Goal: Information Seeking & Learning: Compare options

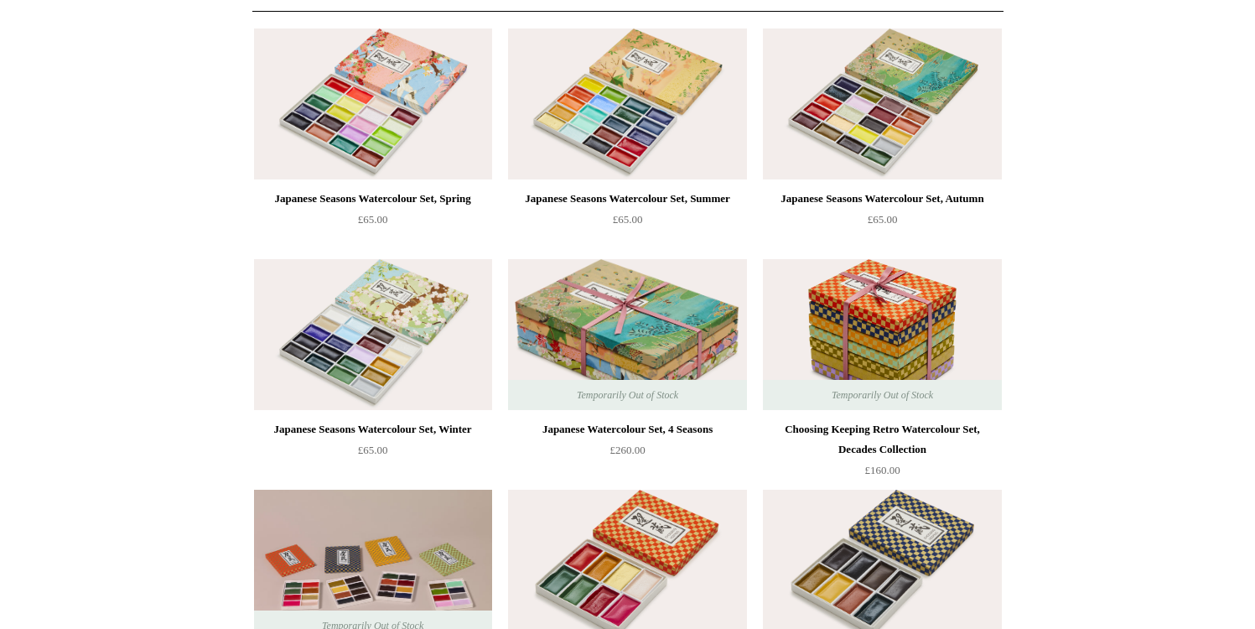
scroll to position [226, 0]
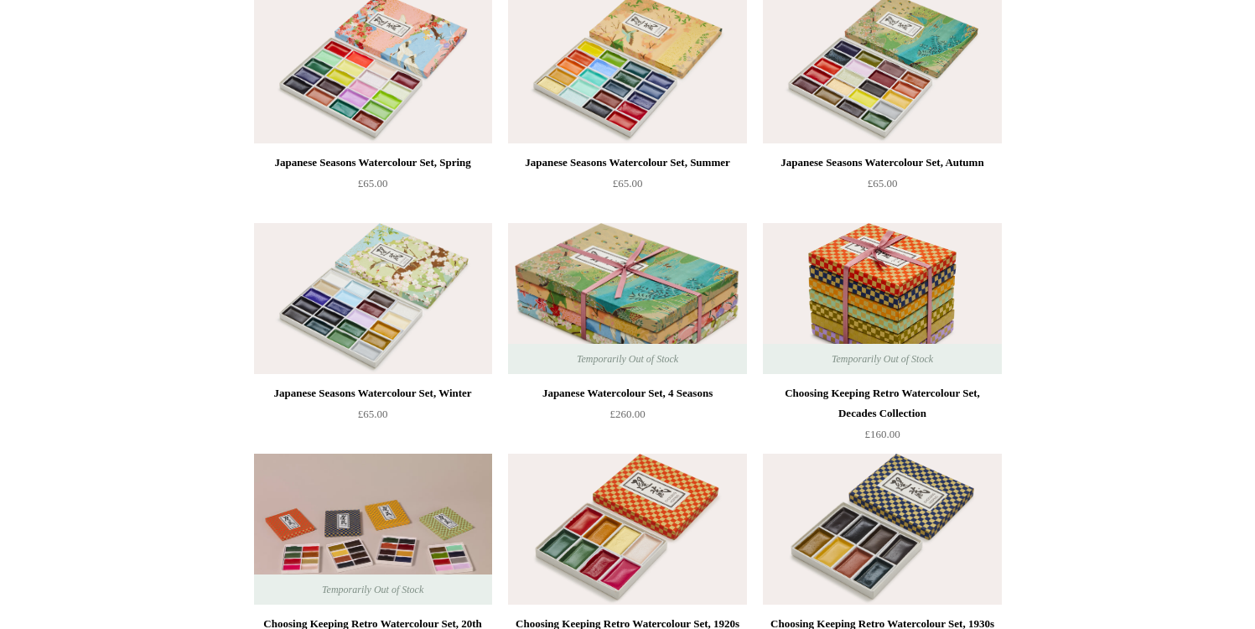
click at [971, 385] on div "Choosing Keeping Retro Watercolour Set, Decades Collection" at bounding box center [882, 403] width 230 height 40
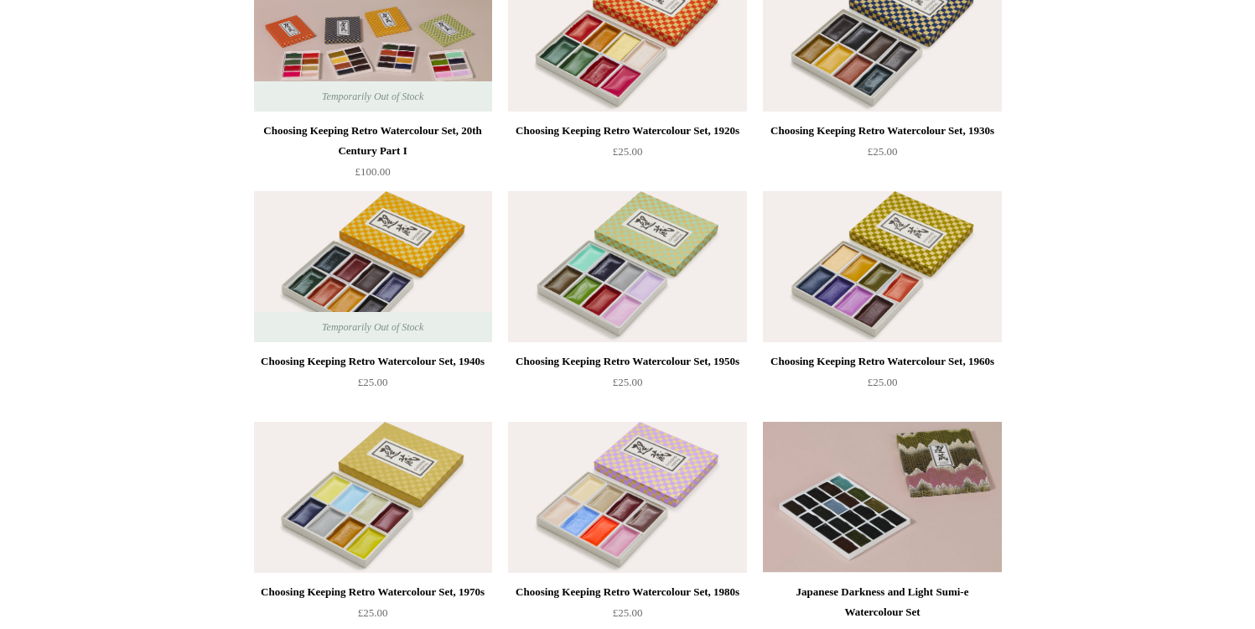
scroll to position [721, 0]
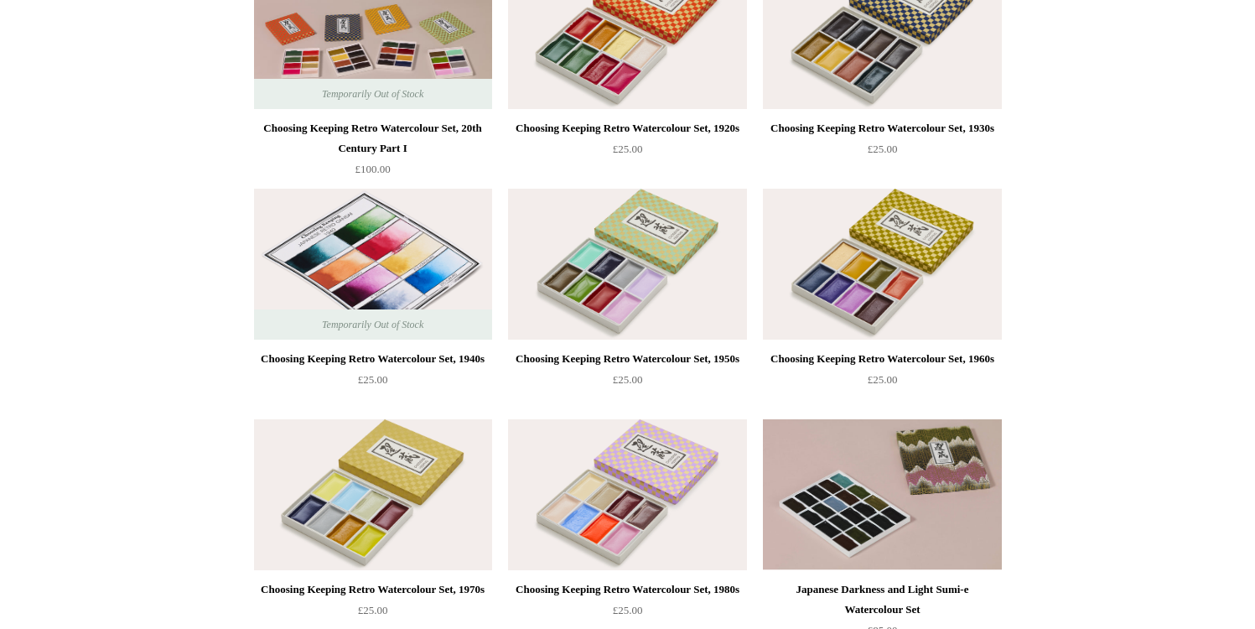
click at [419, 259] on img at bounding box center [373, 264] width 238 height 151
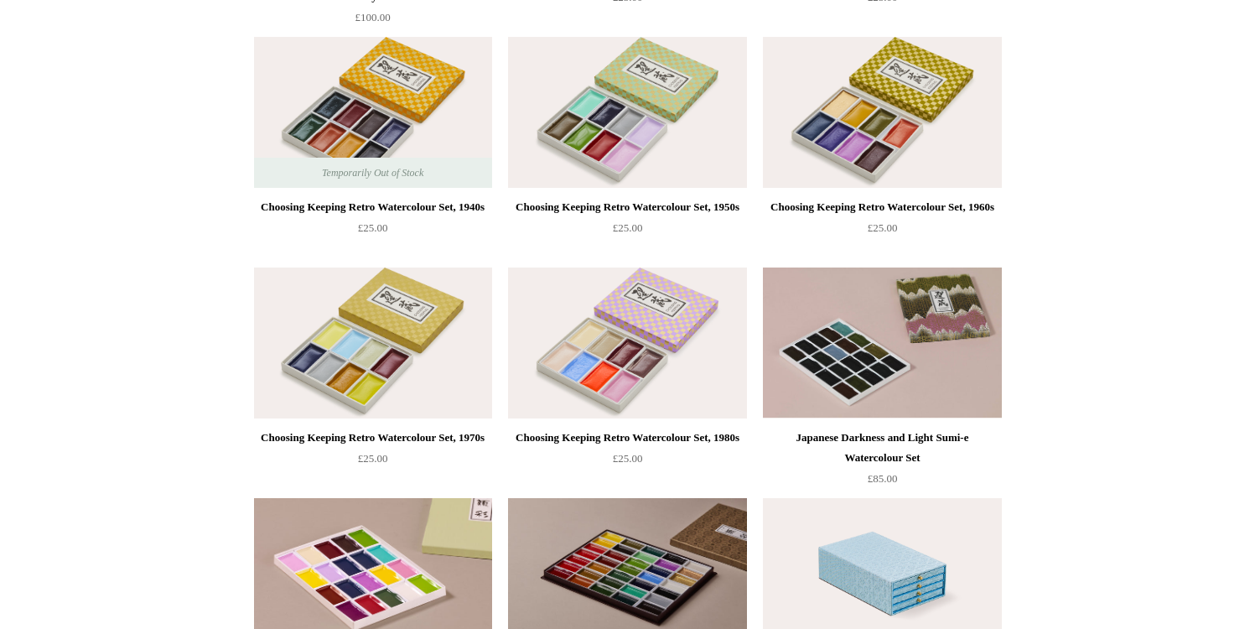
scroll to position [870, 0]
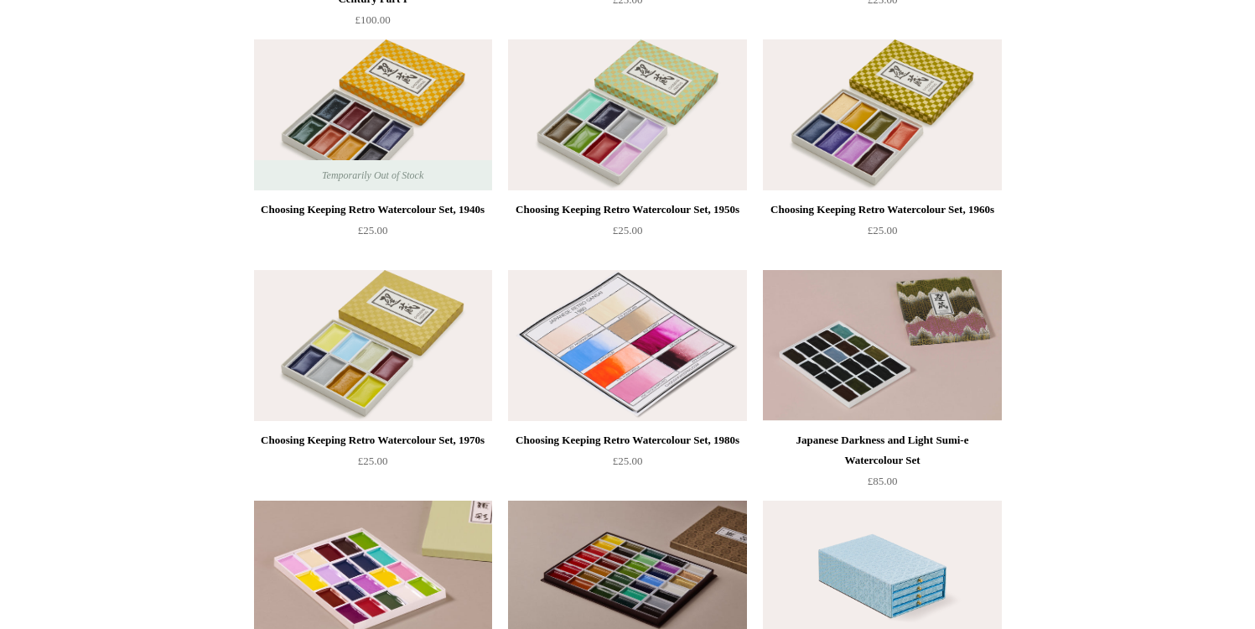
click at [657, 366] on img at bounding box center [627, 345] width 238 height 151
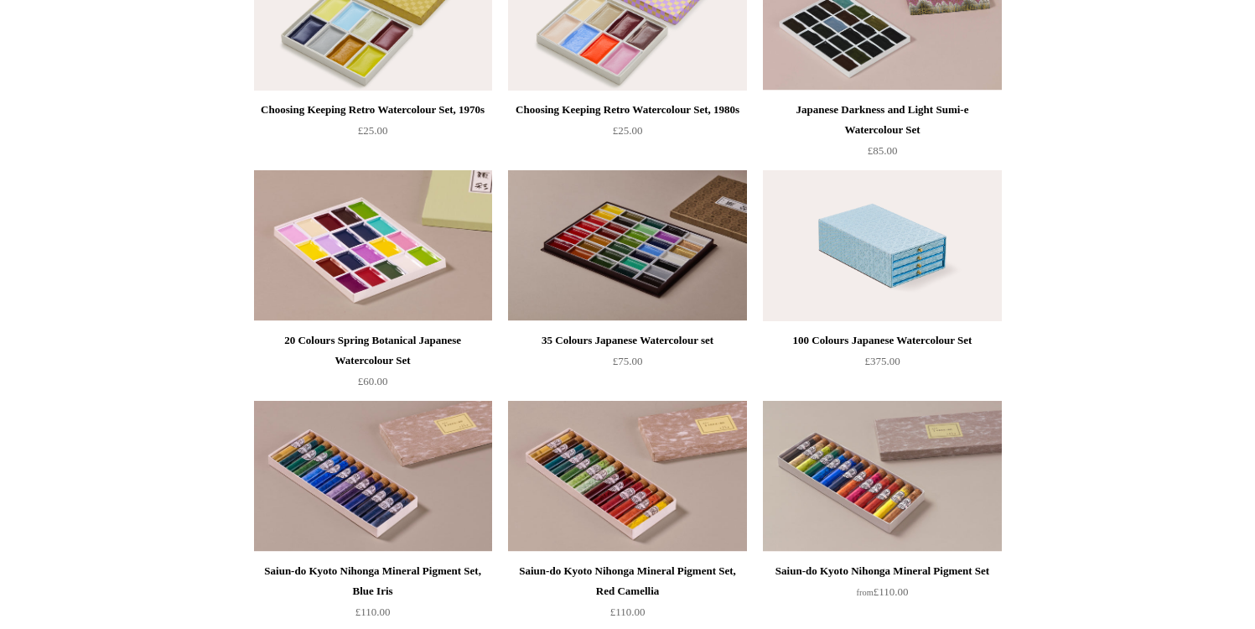
scroll to position [0, 0]
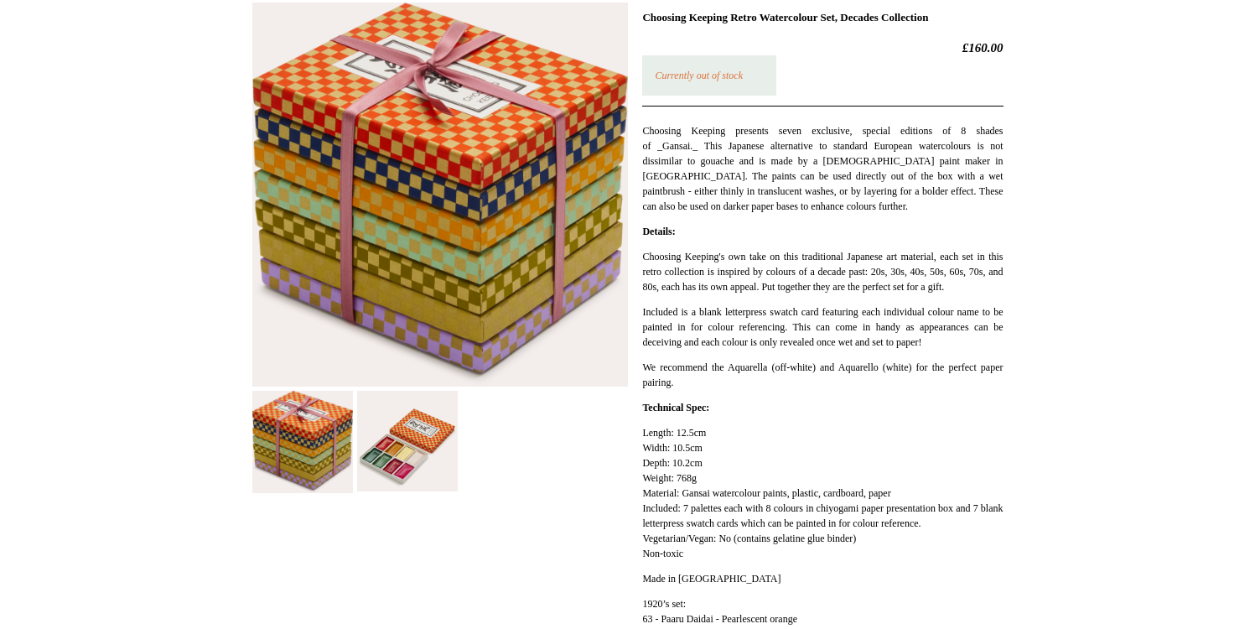
scroll to position [259, 0]
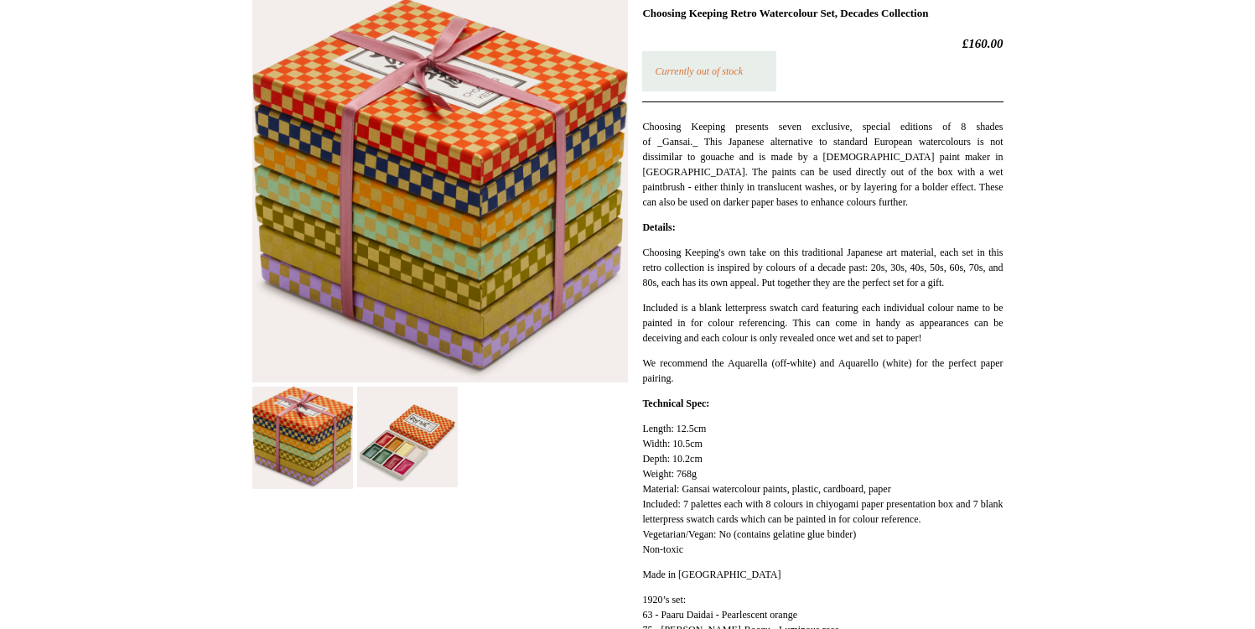
click at [412, 446] on img at bounding box center [407, 437] width 101 height 101
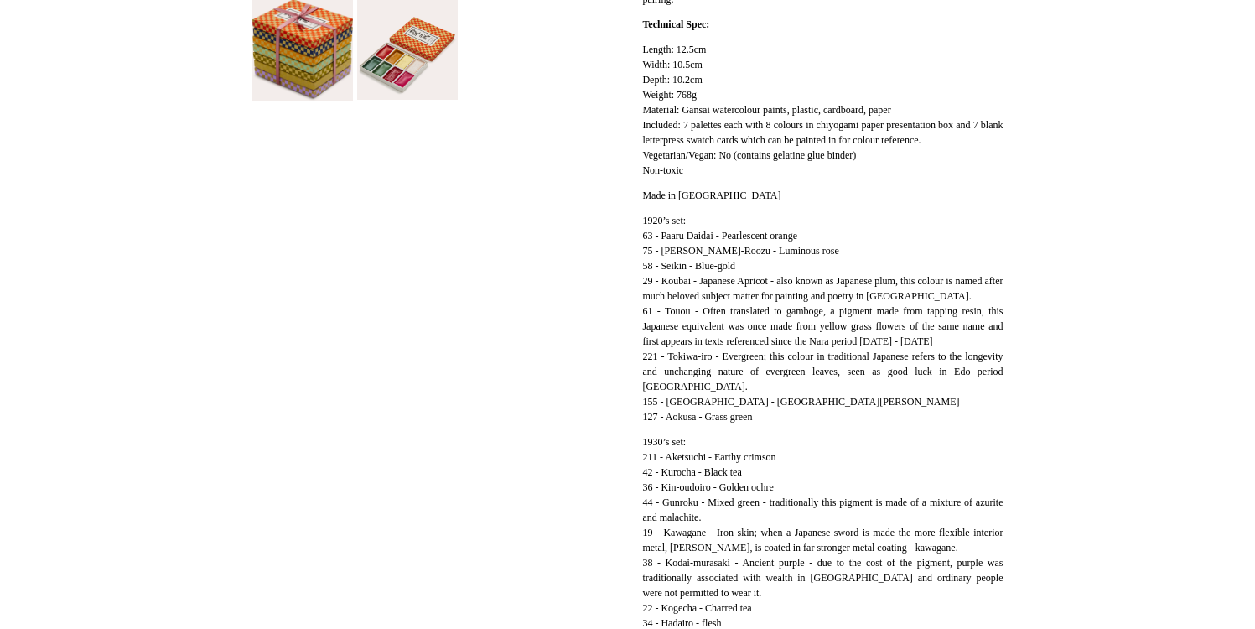
scroll to position [735, 0]
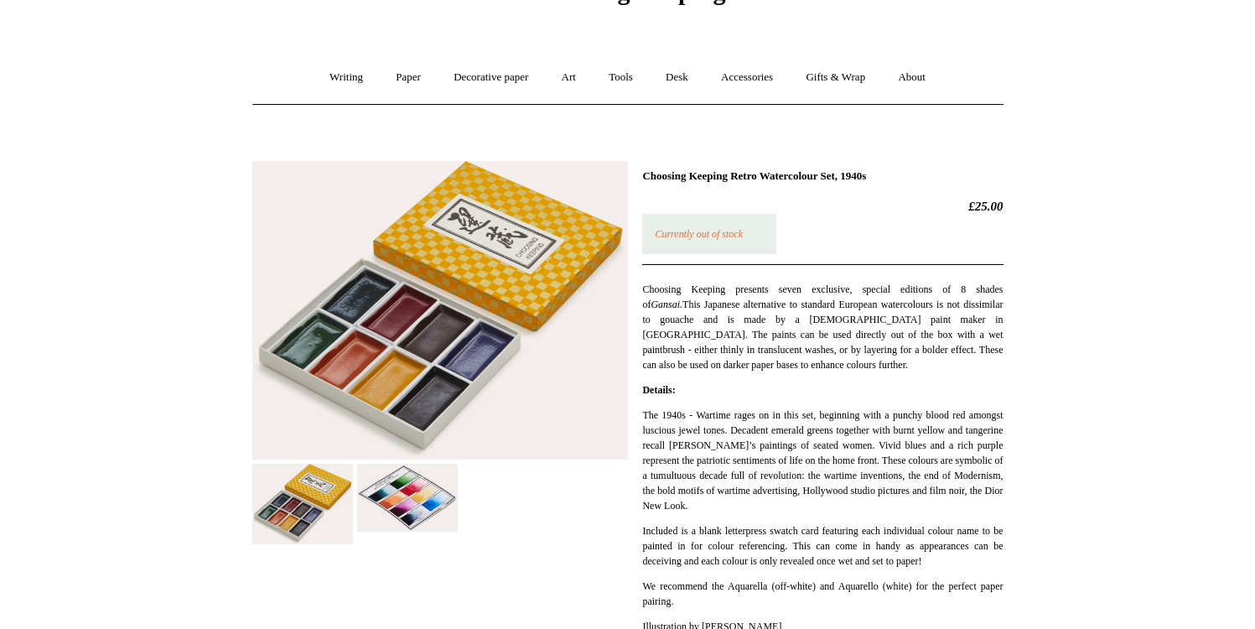
scroll to position [97, 0]
click at [411, 539] on div at bounding box center [440, 346] width 376 height 396
click at [415, 499] on img at bounding box center [407, 497] width 101 height 68
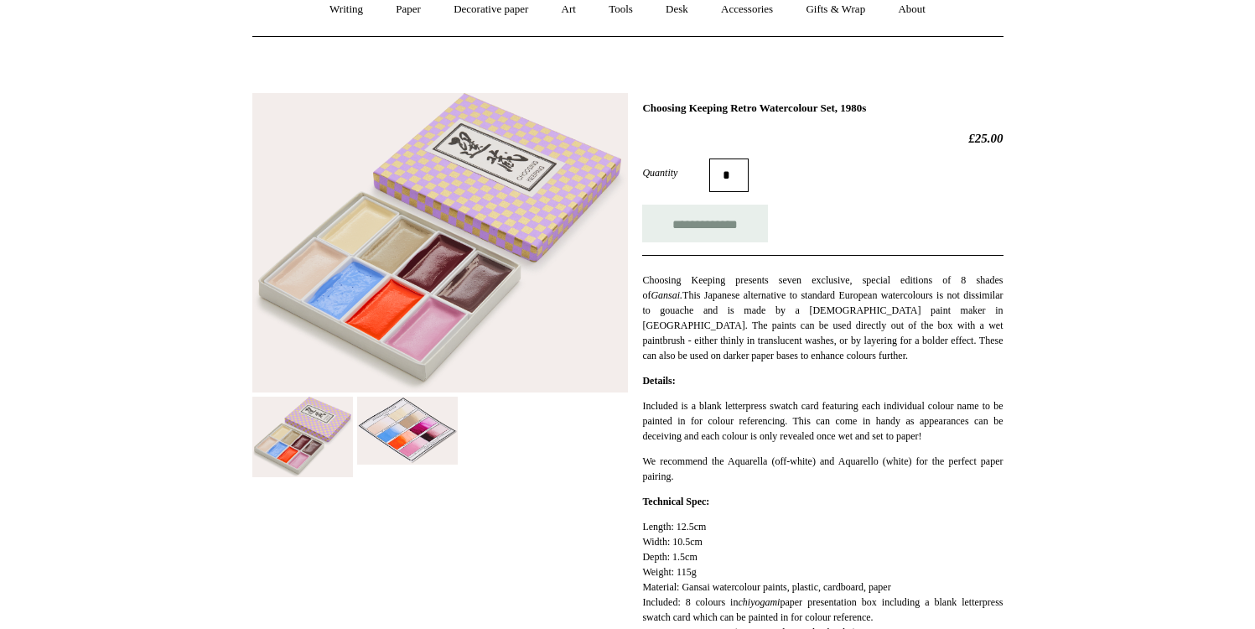
scroll to position [167, 0]
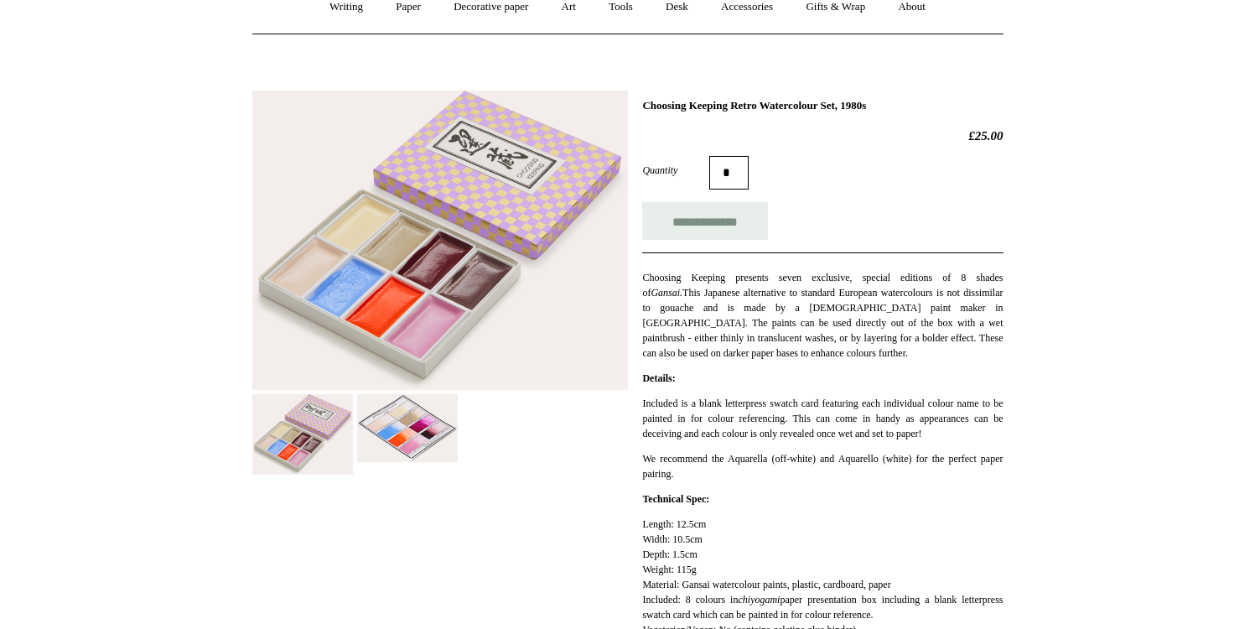
click at [409, 435] on img at bounding box center [407, 428] width 101 height 68
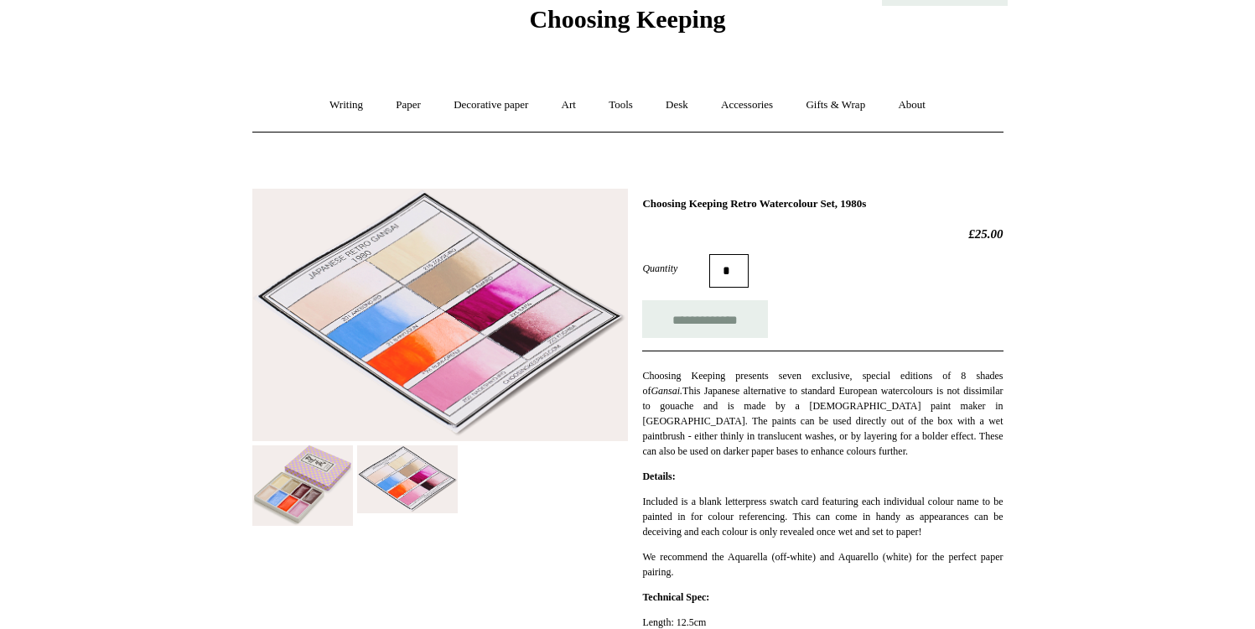
scroll to position [0, 0]
